Goal: Task Accomplishment & Management: Manage account settings

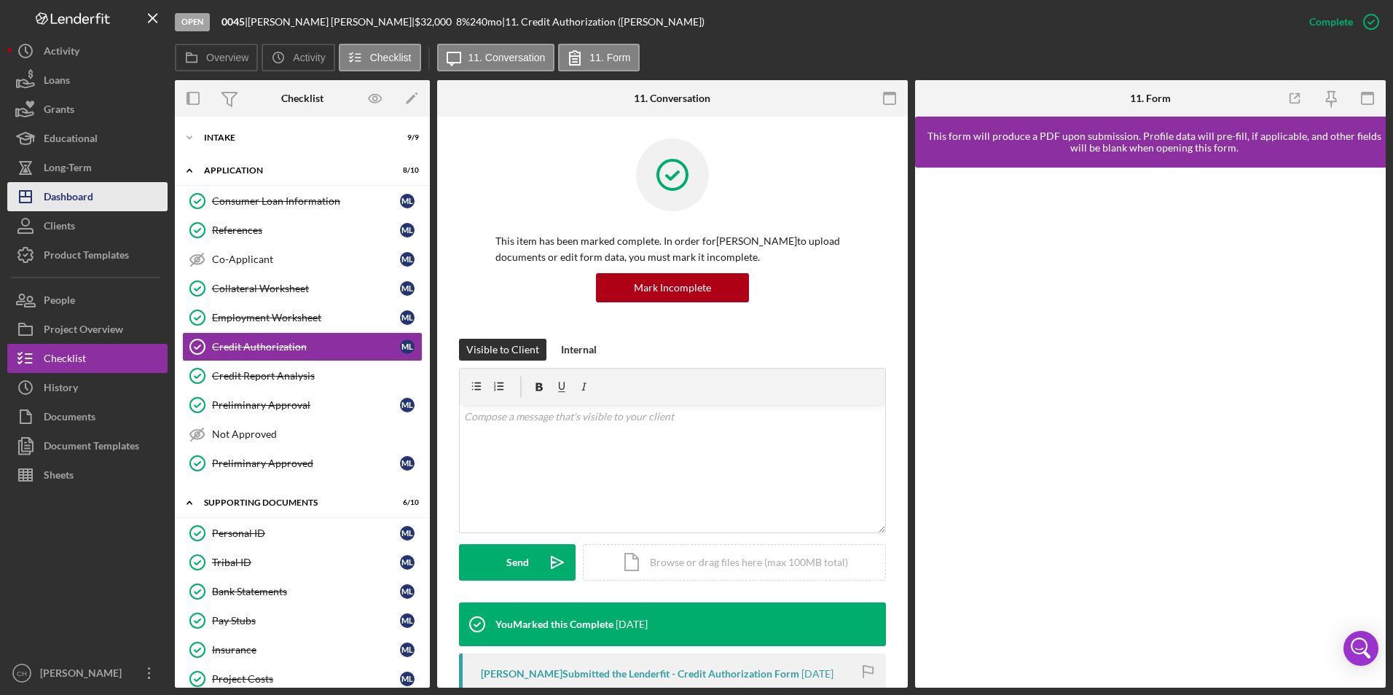
click at [105, 202] on button "Icon/Dashboard Dashboard" at bounding box center [87, 196] width 160 height 29
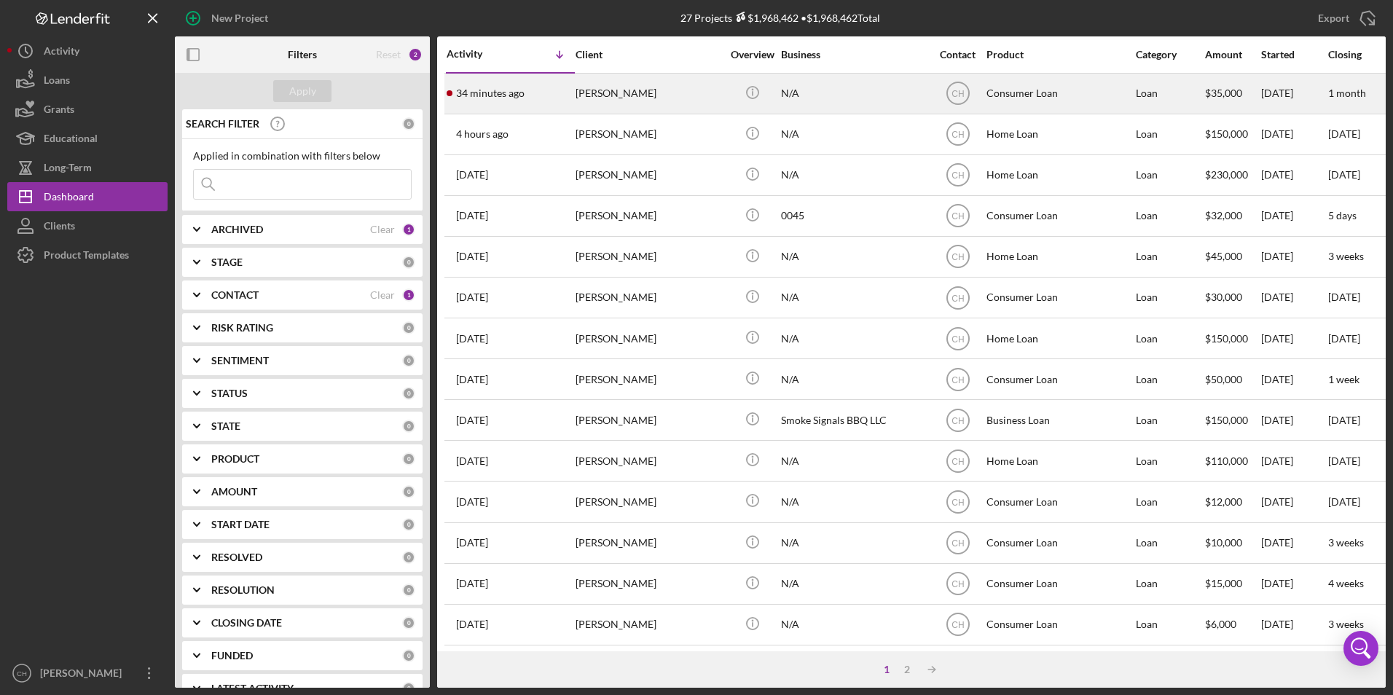
click at [620, 94] on div "[PERSON_NAME]" at bounding box center [649, 93] width 146 height 39
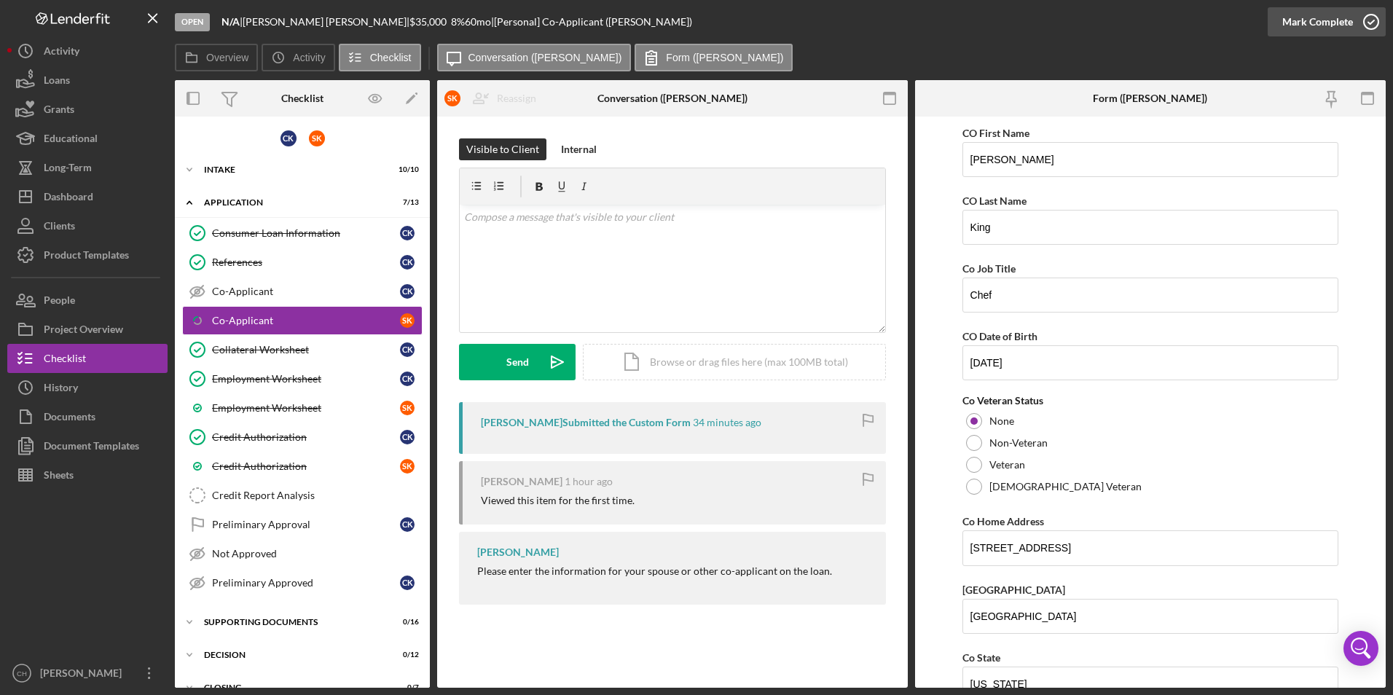
click at [1293, 20] on div "Mark Complete" at bounding box center [1317, 21] width 71 height 29
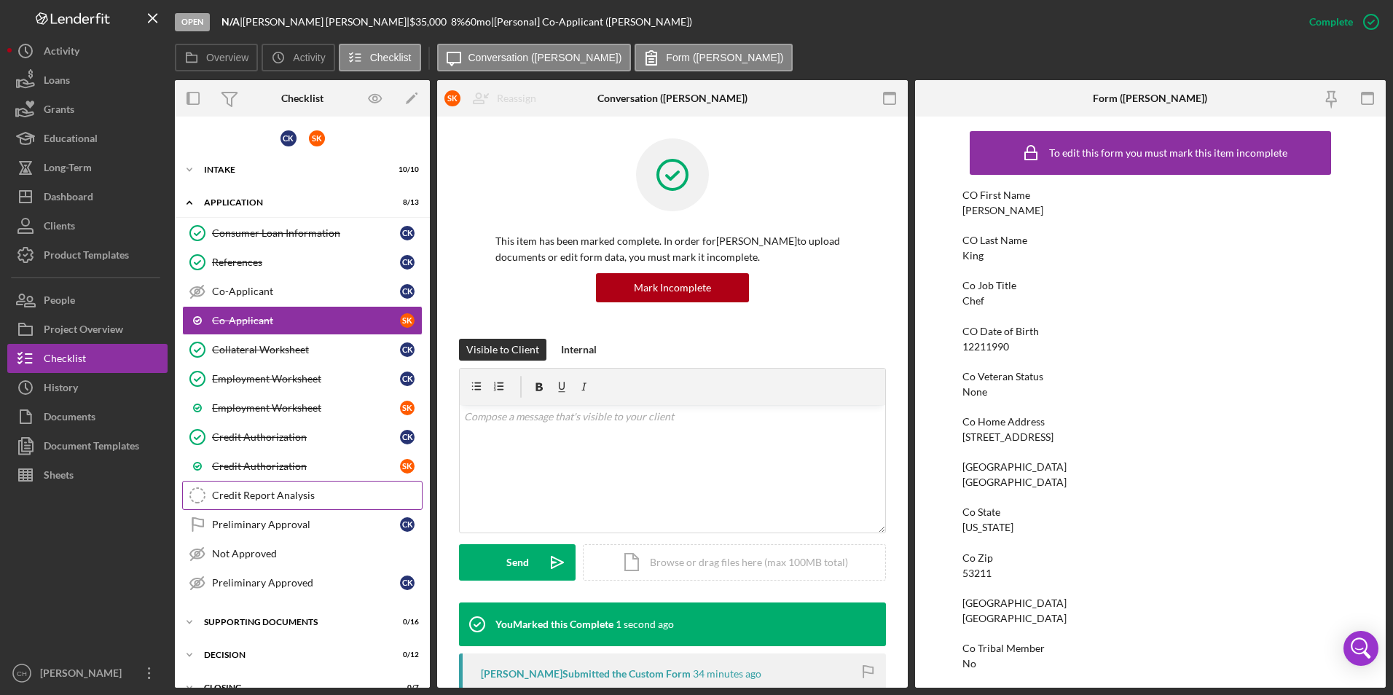
click at [246, 495] on div "Credit Report Analysis" at bounding box center [317, 496] width 210 height 12
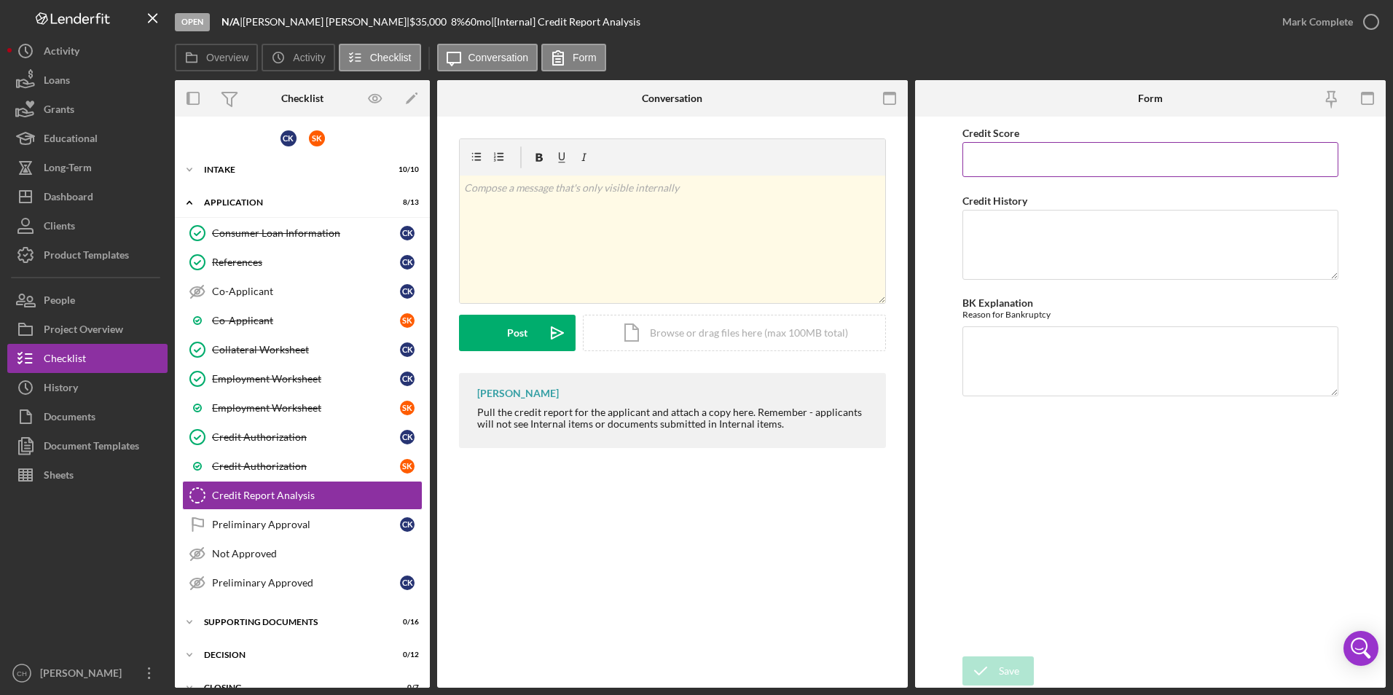
click at [1004, 160] on input "Credit Score" at bounding box center [1150, 159] width 377 height 35
type input "626"
type textarea "Has an account they he is disputing; she has one that she is disputing and has …"
click at [1000, 342] on textarea "BK Explanation" at bounding box center [1150, 361] width 377 height 70
type textarea "NA"
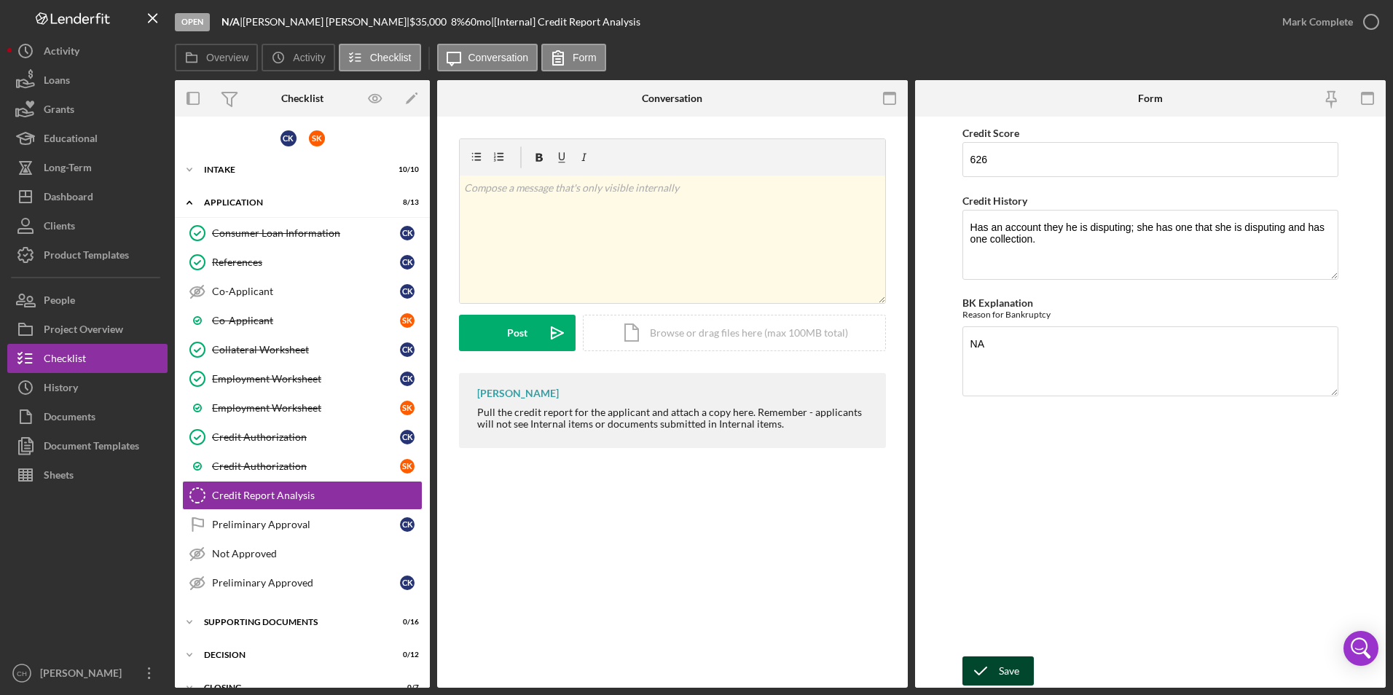
click at [993, 661] on icon "submit" at bounding box center [980, 671] width 36 height 36
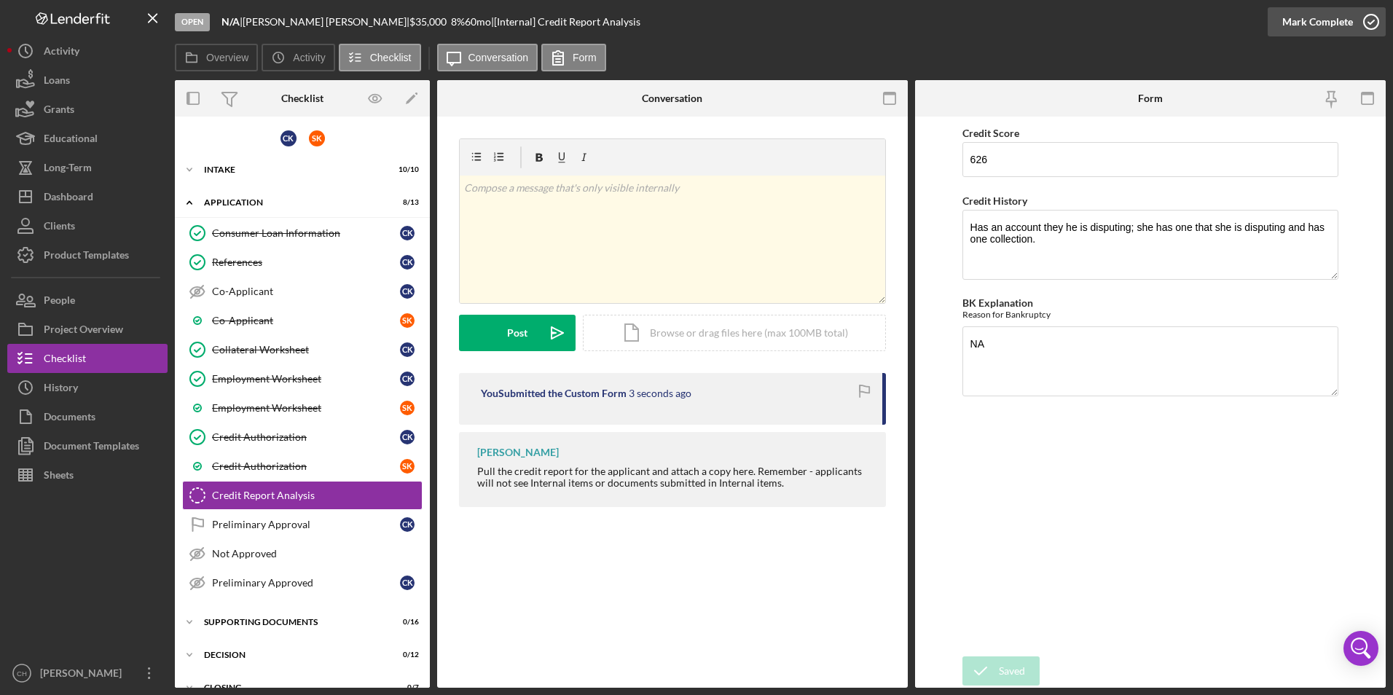
click at [1338, 14] on div "Mark Complete" at bounding box center [1317, 21] width 71 height 29
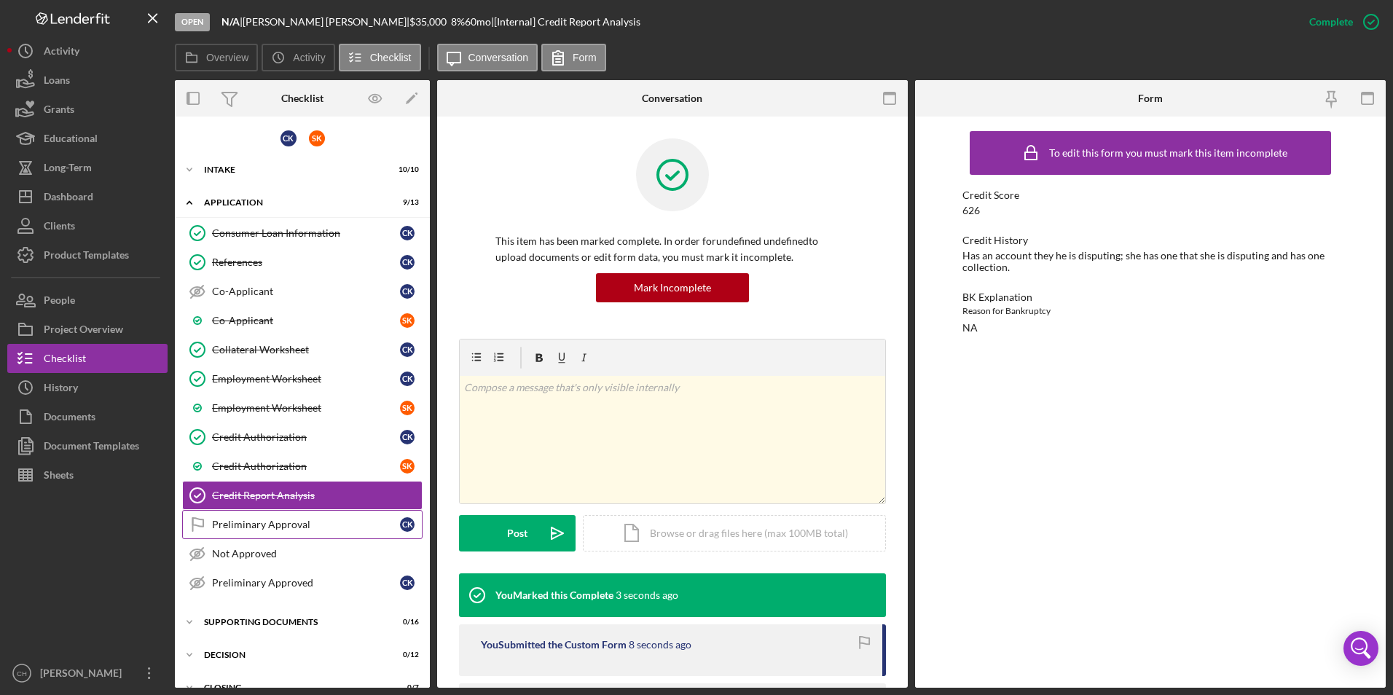
click at [235, 525] on div "Preliminary Approval" at bounding box center [306, 525] width 188 height 12
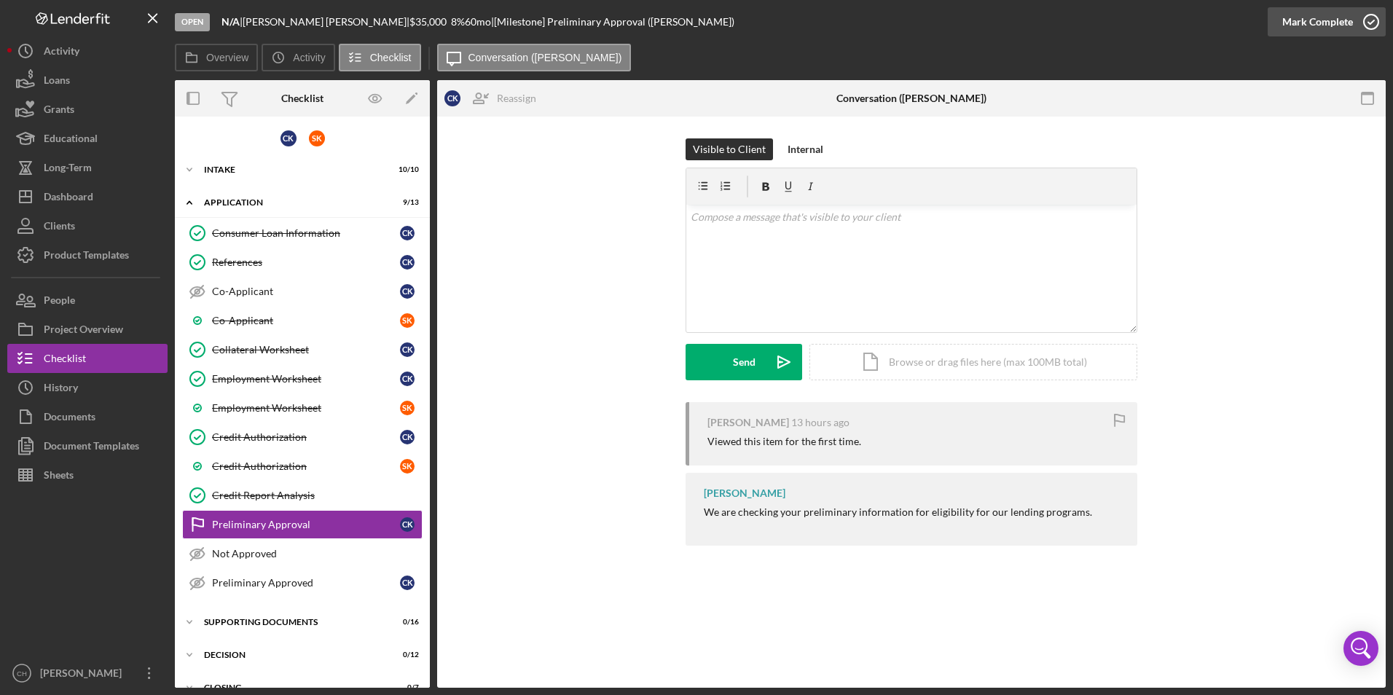
click at [1329, 22] on div "Mark Complete" at bounding box center [1317, 21] width 71 height 29
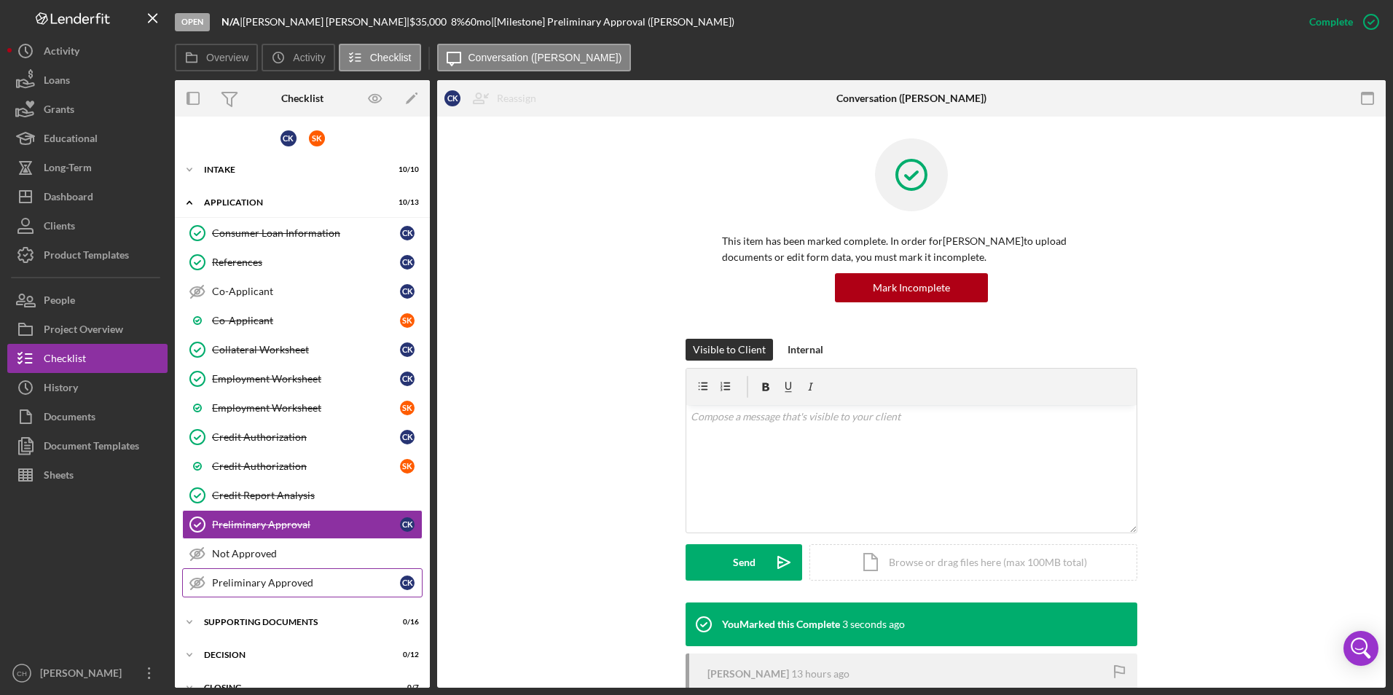
click at [240, 577] on div "Preliminary Approved" at bounding box center [306, 583] width 188 height 12
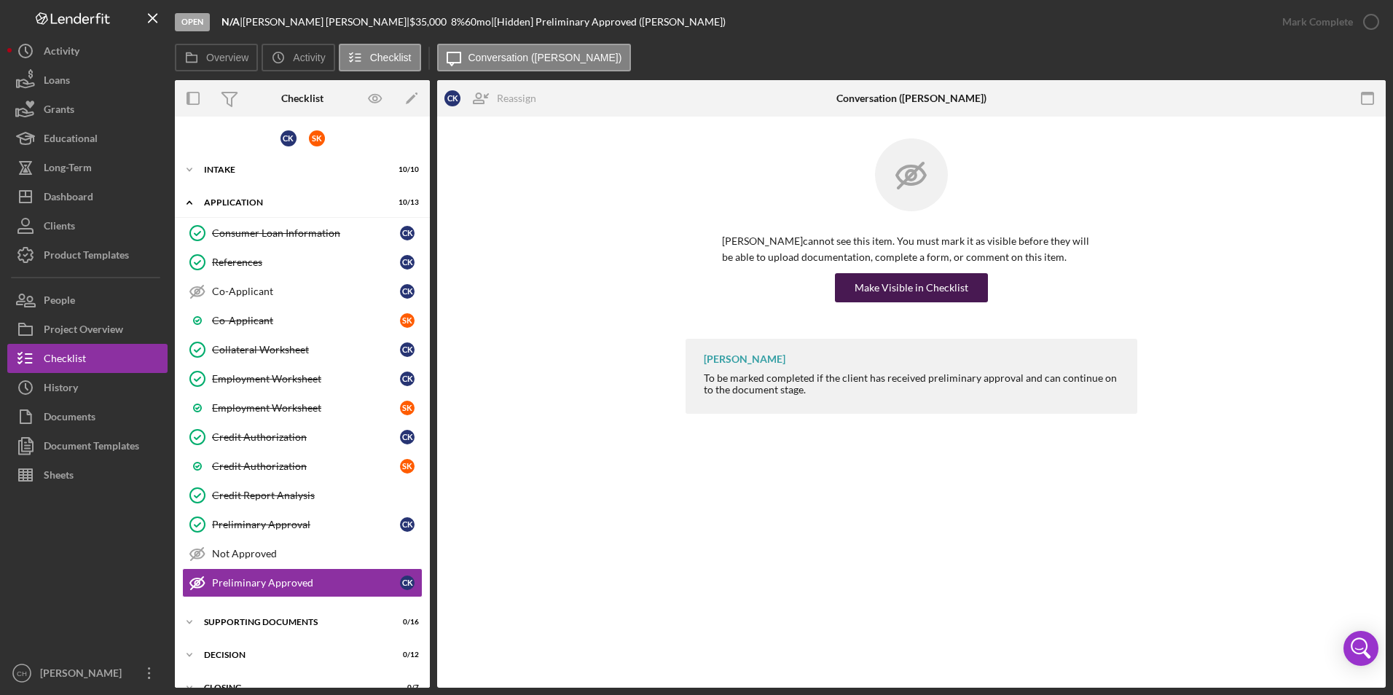
click at [896, 290] on div "Make Visible in Checklist" at bounding box center [912, 287] width 114 height 29
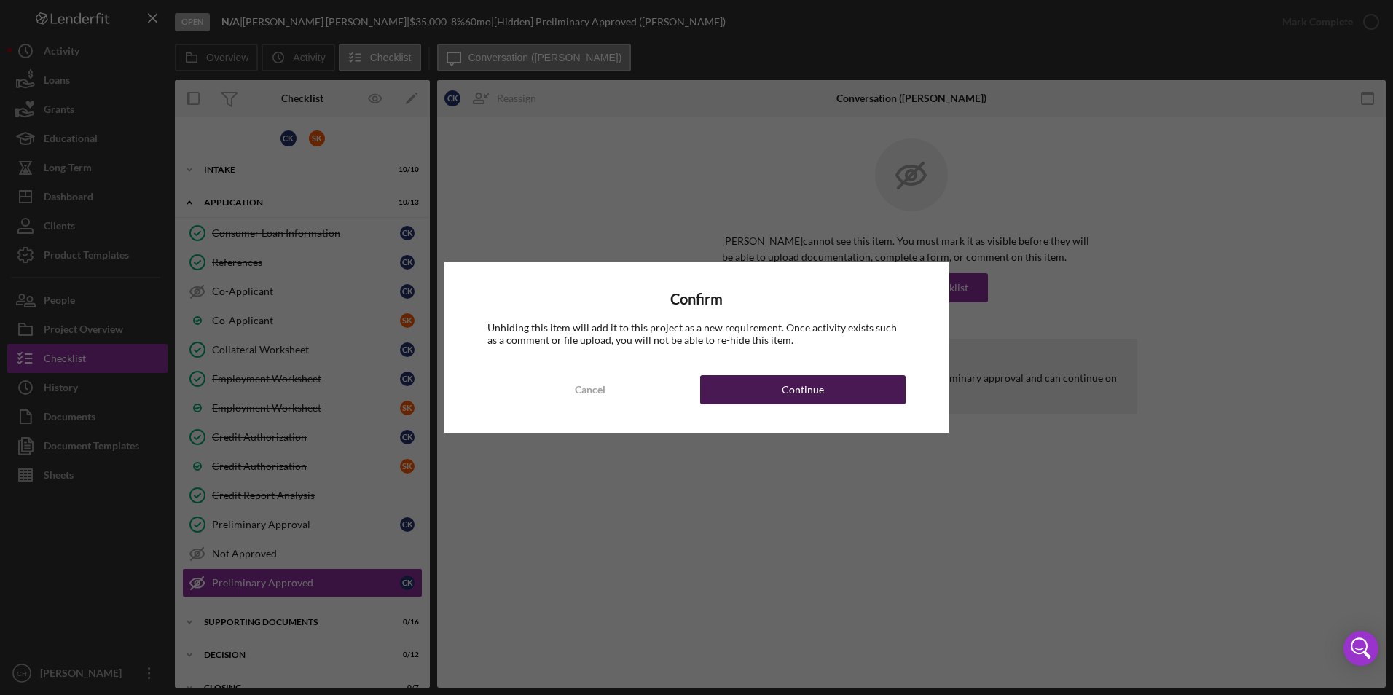
click at [805, 393] on div "Continue" at bounding box center [803, 389] width 42 height 29
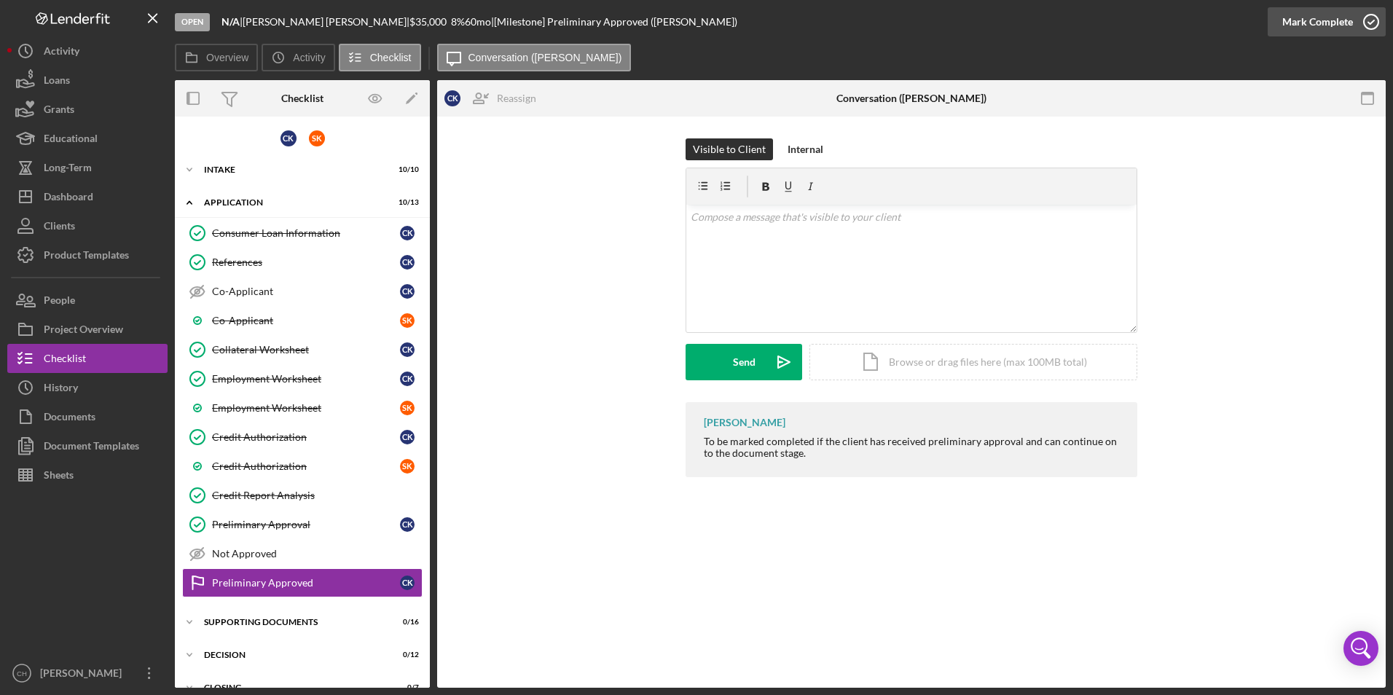
click at [1316, 23] on div "Mark Complete" at bounding box center [1317, 21] width 71 height 29
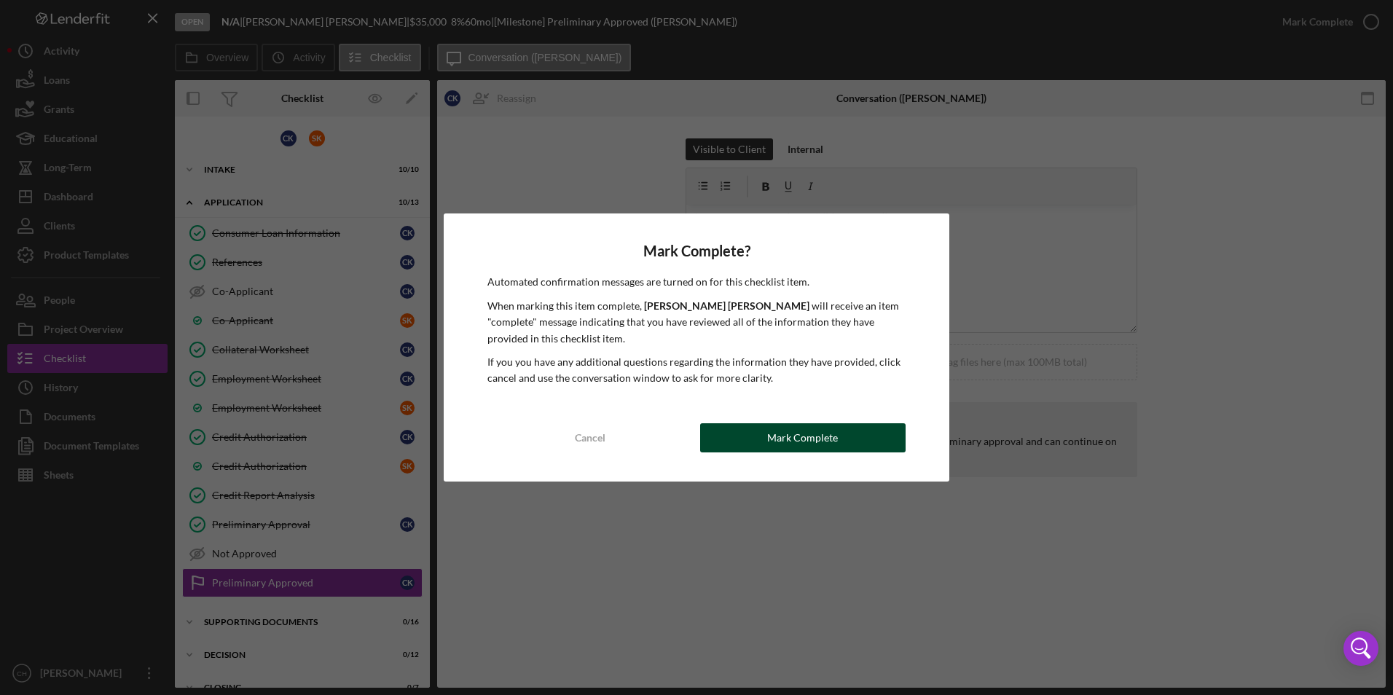
click at [810, 436] on div "Mark Complete" at bounding box center [802, 437] width 71 height 29
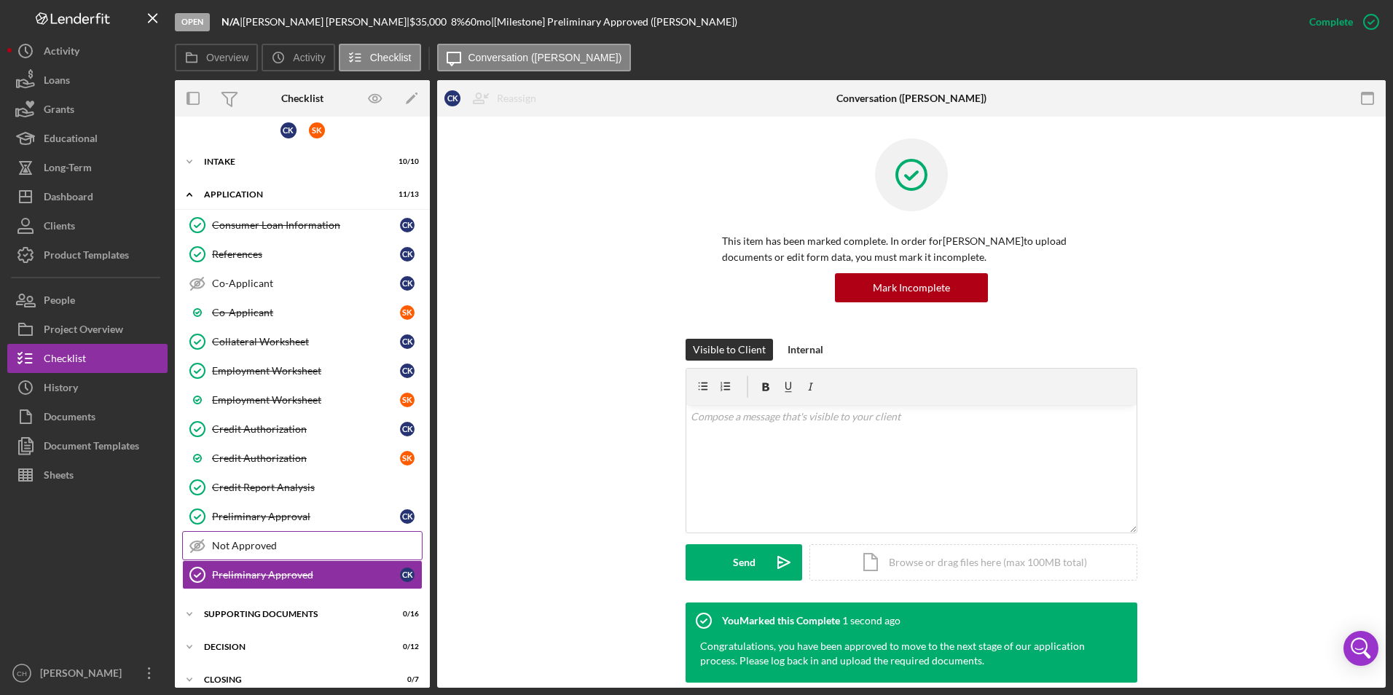
scroll to position [23, 0]
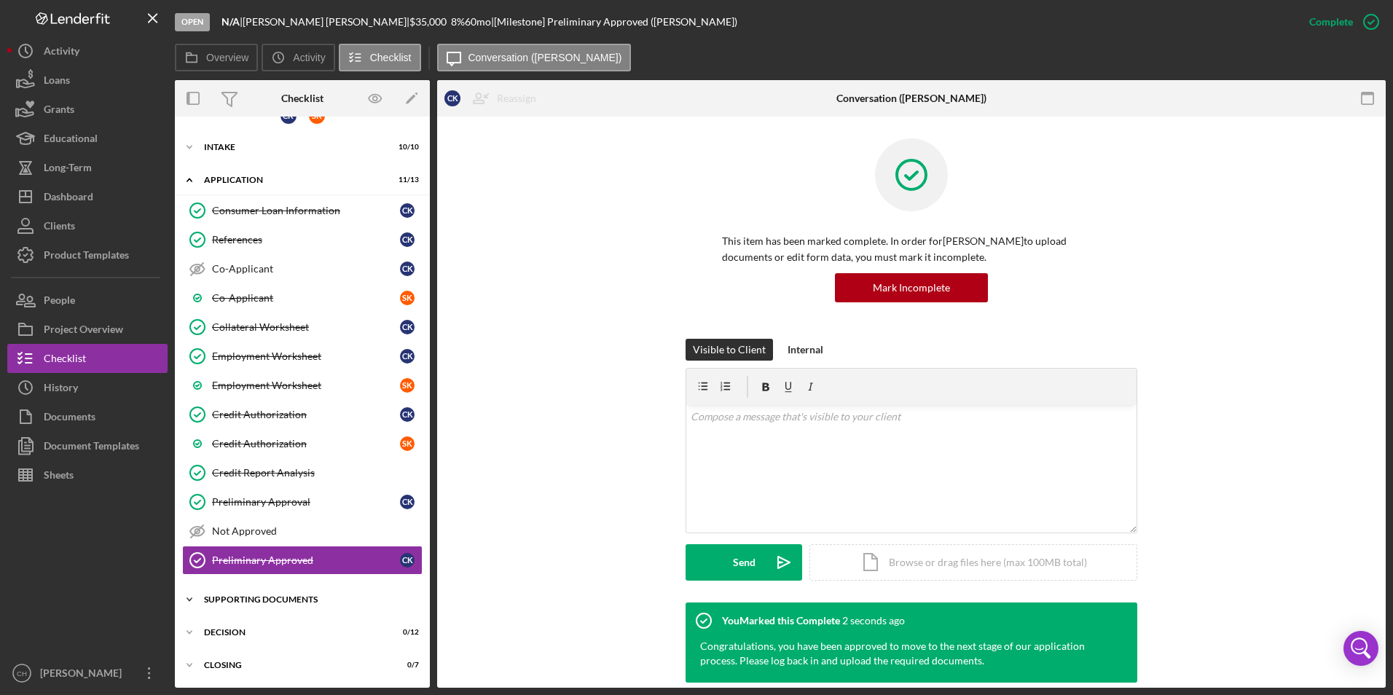
click at [281, 592] on div "Icon/Expander Supporting Documents 0 / 16" at bounding box center [302, 599] width 255 height 29
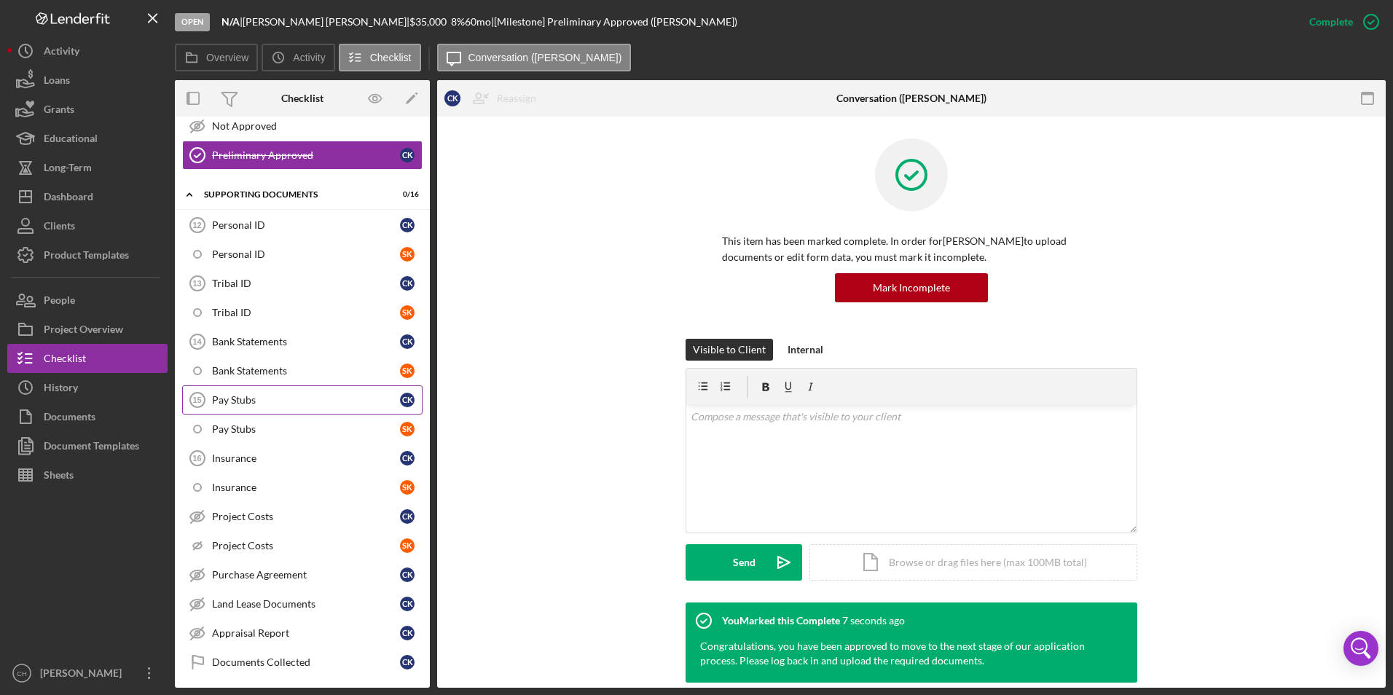
scroll to position [278, 0]
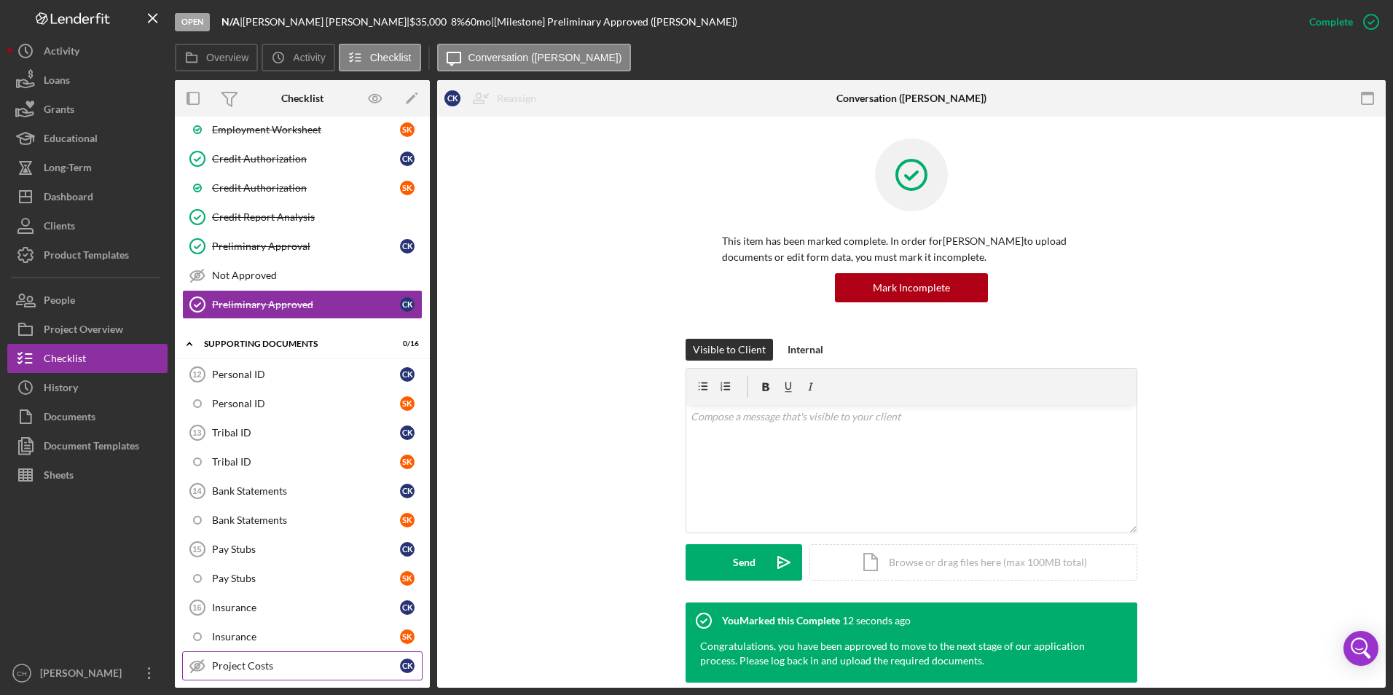
click at [226, 663] on div "Project Costs" at bounding box center [306, 666] width 188 height 12
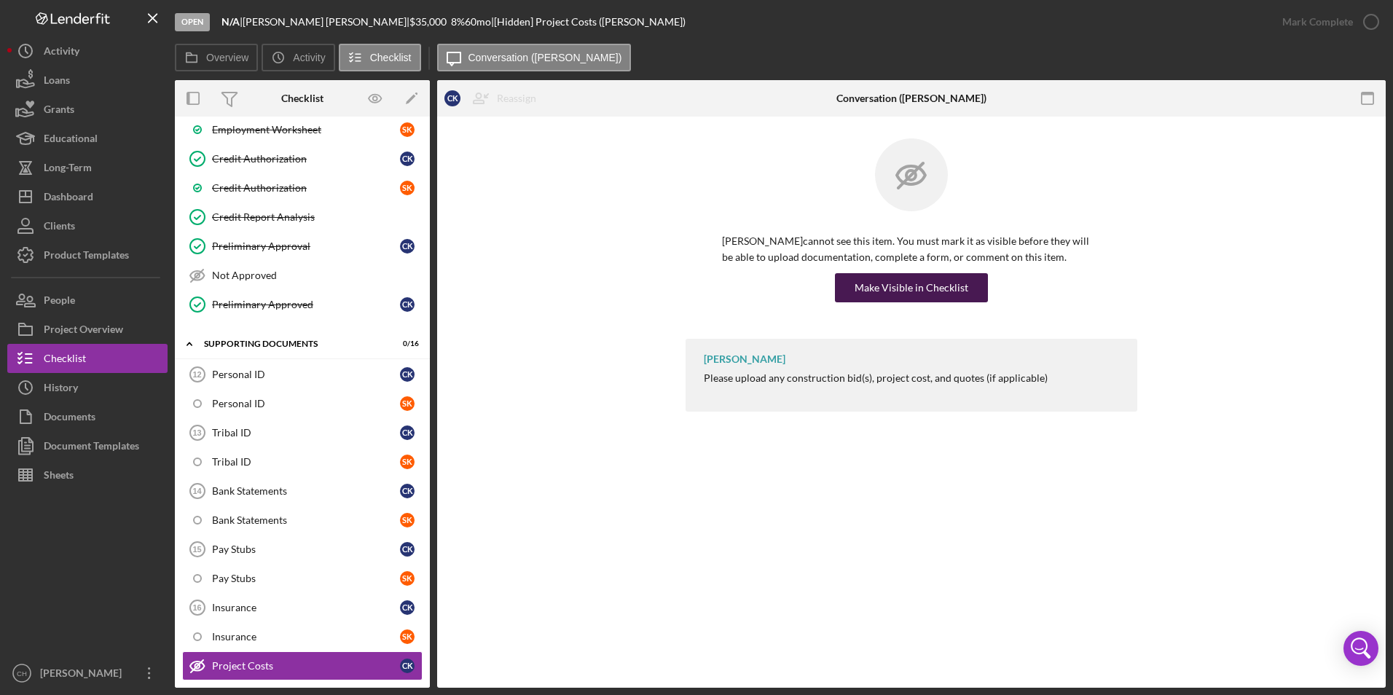
click at [923, 296] on div "Make Visible in Checklist" at bounding box center [912, 287] width 114 height 29
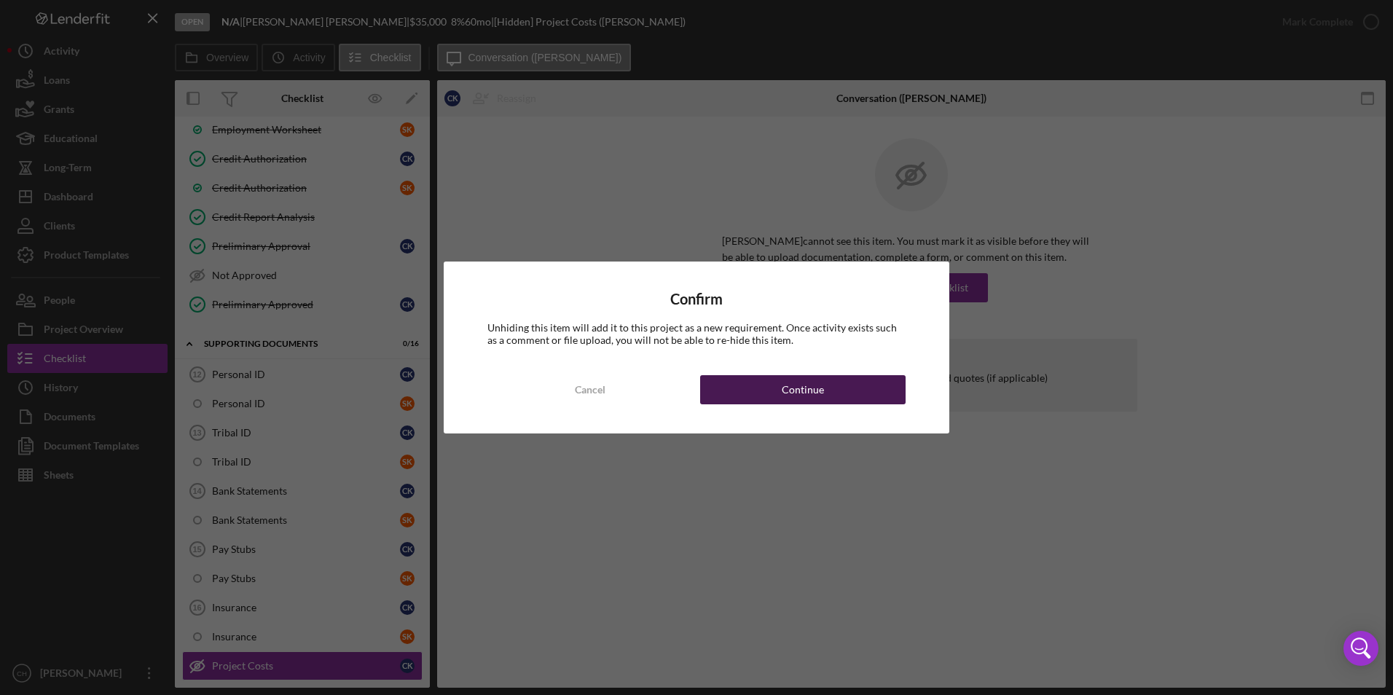
click at [776, 398] on button "Continue" at bounding box center [802, 389] width 205 height 29
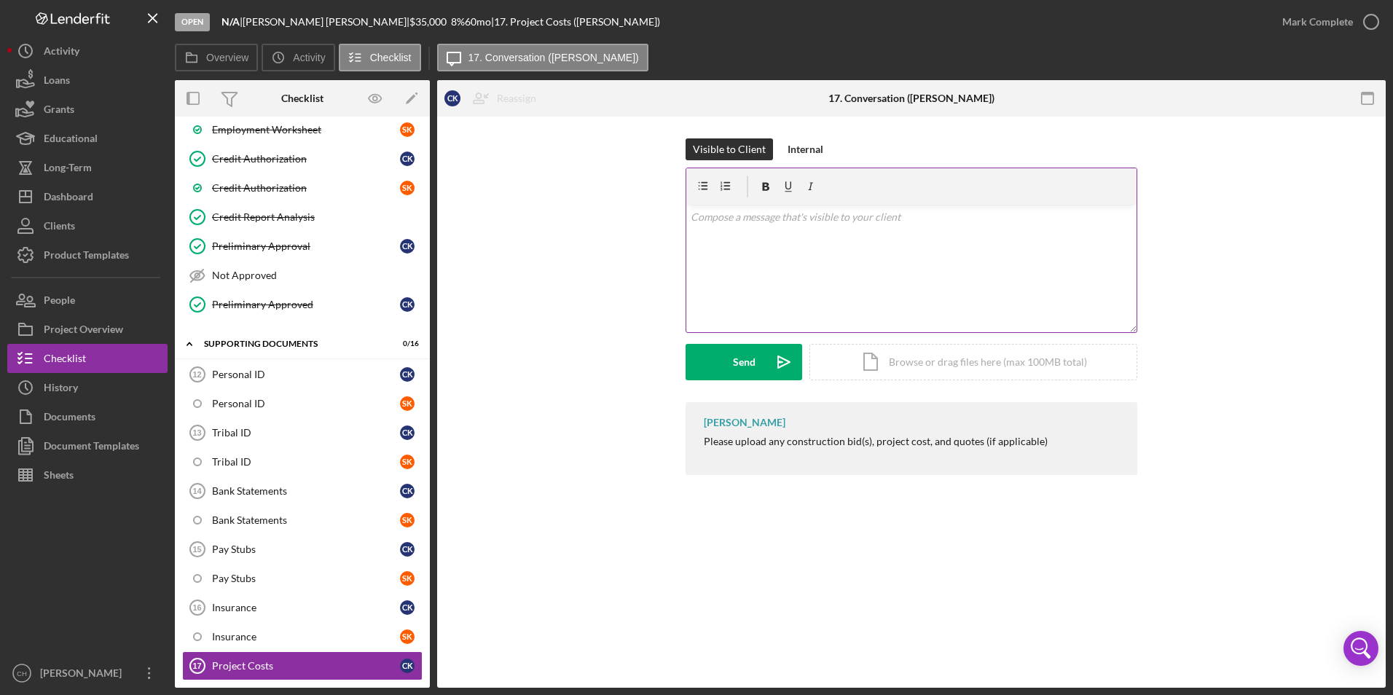
click at [746, 225] on div "v Color teal Color pink Remove color Add row above Add row below Add column bef…" at bounding box center [911, 268] width 450 height 127
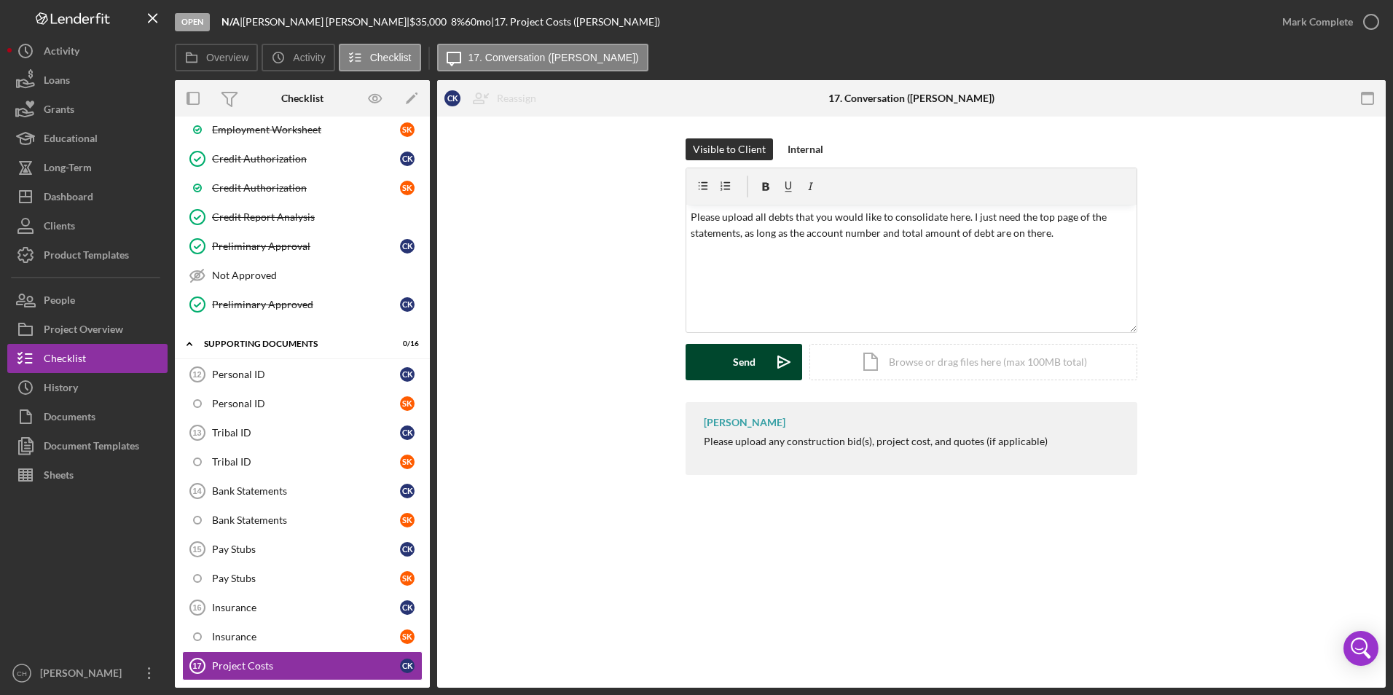
click at [755, 366] on button "Send Icon/icon-invite-send" at bounding box center [744, 362] width 117 height 36
